Goal: Find specific page/section: Find specific page/section

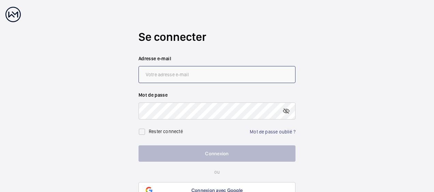
type input "[PERSON_NAME][EMAIL_ADDRESS][DOMAIN_NAME]"
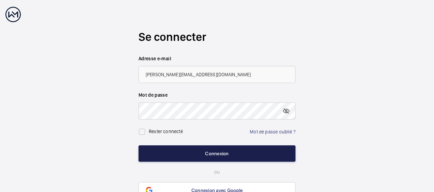
click at [209, 162] on button "Connexion" at bounding box center [216, 154] width 157 height 16
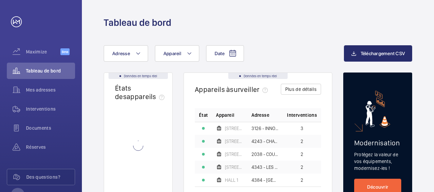
scroll to position [68, 0]
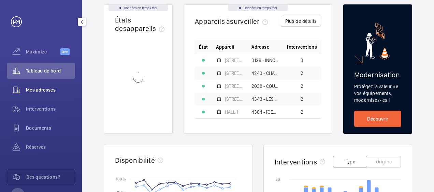
click at [41, 91] on span "Mes adresses" at bounding box center [50, 90] width 49 height 7
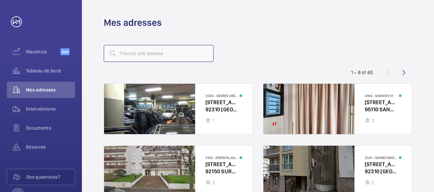
click at [170, 58] on input "text" at bounding box center [159, 53] width 110 height 17
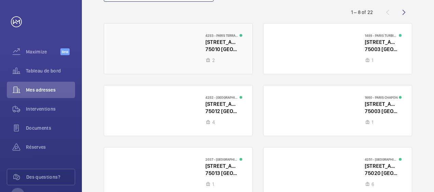
scroll to position [26, 0]
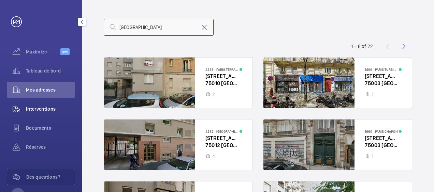
type input "[GEOGRAPHIC_DATA]"
click at [50, 105] on div "Interventions" at bounding box center [41, 109] width 68 height 16
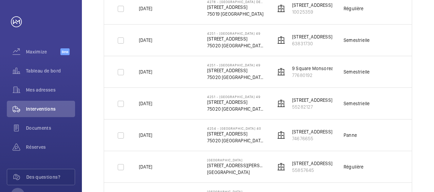
scroll to position [562, 0]
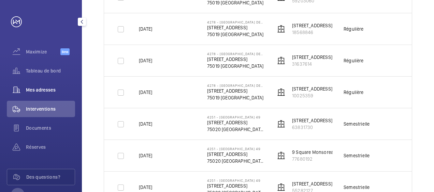
click at [39, 89] on span "Mes adresses" at bounding box center [50, 90] width 49 height 7
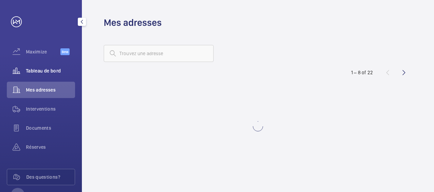
click at [38, 70] on span "Tableau de bord" at bounding box center [50, 70] width 49 height 7
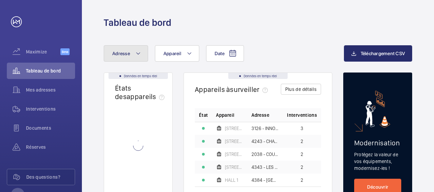
click at [131, 52] on button "Adresse" at bounding box center [126, 53] width 44 height 16
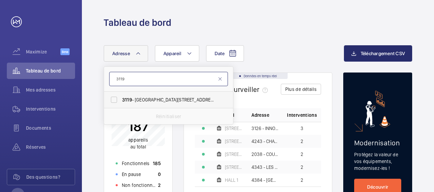
type input "3119"
click at [165, 100] on span "[STREET_ADDRESS][GEOGRAPHIC_DATA][STREET_ADDRESS]" at bounding box center [169, 99] width 94 height 7
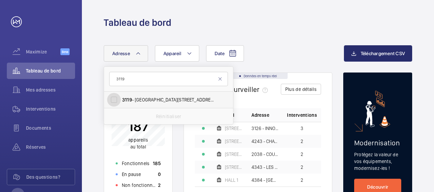
click at [121, 100] on input "[STREET_ADDRESS][GEOGRAPHIC_DATA][STREET_ADDRESS]" at bounding box center [114, 100] width 14 height 14
checkbox input "true"
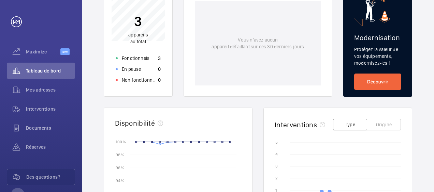
scroll to position [136, 0]
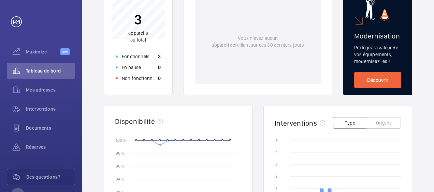
click at [240, 74] on div "Vous n'avez aucun appareil défaillant sur ces 30 derniers jours" at bounding box center [258, 41] width 126 height 85
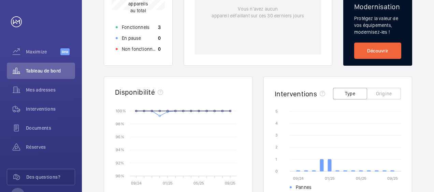
scroll to position [0, 0]
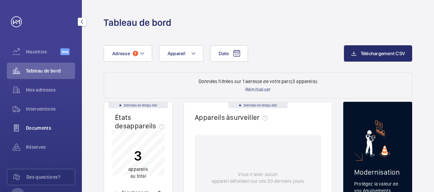
click at [43, 124] on div "Documents" at bounding box center [41, 128] width 68 height 16
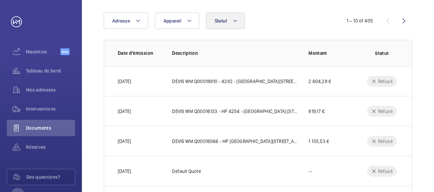
scroll to position [68, 0]
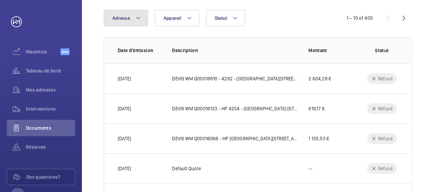
click at [139, 23] on button "Adresse" at bounding box center [126, 18] width 44 height 16
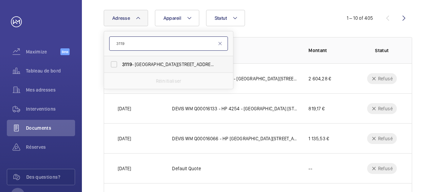
type input "3119"
click at [160, 61] on span "[STREET_ADDRESS][GEOGRAPHIC_DATA][STREET_ADDRESS]" at bounding box center [169, 64] width 94 height 7
click at [121, 61] on input "[STREET_ADDRESS][GEOGRAPHIC_DATA][STREET_ADDRESS]" at bounding box center [114, 65] width 14 height 14
checkbox input "true"
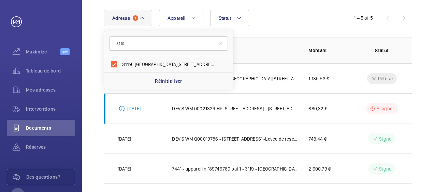
click at [274, 20] on div "Adresse 1 3119 [STREET_ADDRESS][GEOGRAPHIC_DATA][STREET_ADDRESS] Statut" at bounding box center [217, 18] width 226 height 16
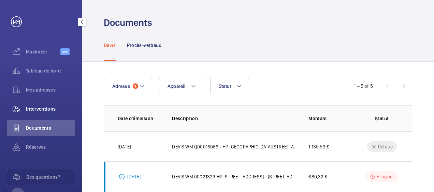
click at [32, 106] on span "Interventions" at bounding box center [50, 109] width 49 height 7
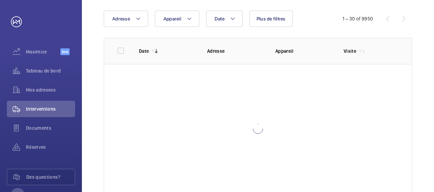
scroll to position [68, 0]
click at [133, 22] on button "Adresse" at bounding box center [126, 18] width 44 height 16
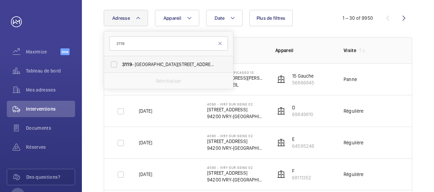
type input "3119"
click at [155, 63] on span "[STREET_ADDRESS][GEOGRAPHIC_DATA][STREET_ADDRESS]" at bounding box center [169, 64] width 94 height 7
click at [121, 63] on input "[STREET_ADDRESS][GEOGRAPHIC_DATA][STREET_ADDRESS]" at bounding box center [114, 65] width 14 height 14
checkbox input "true"
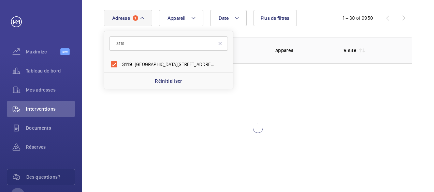
click at [417, 57] on div "Date Adresse [STREET_ADDRESS][GEOGRAPHIC_DATA][STREET_ADDRESS] Appareil Plus de…" at bounding box center [258, 102] width 352 height 216
